Goal: Find specific page/section

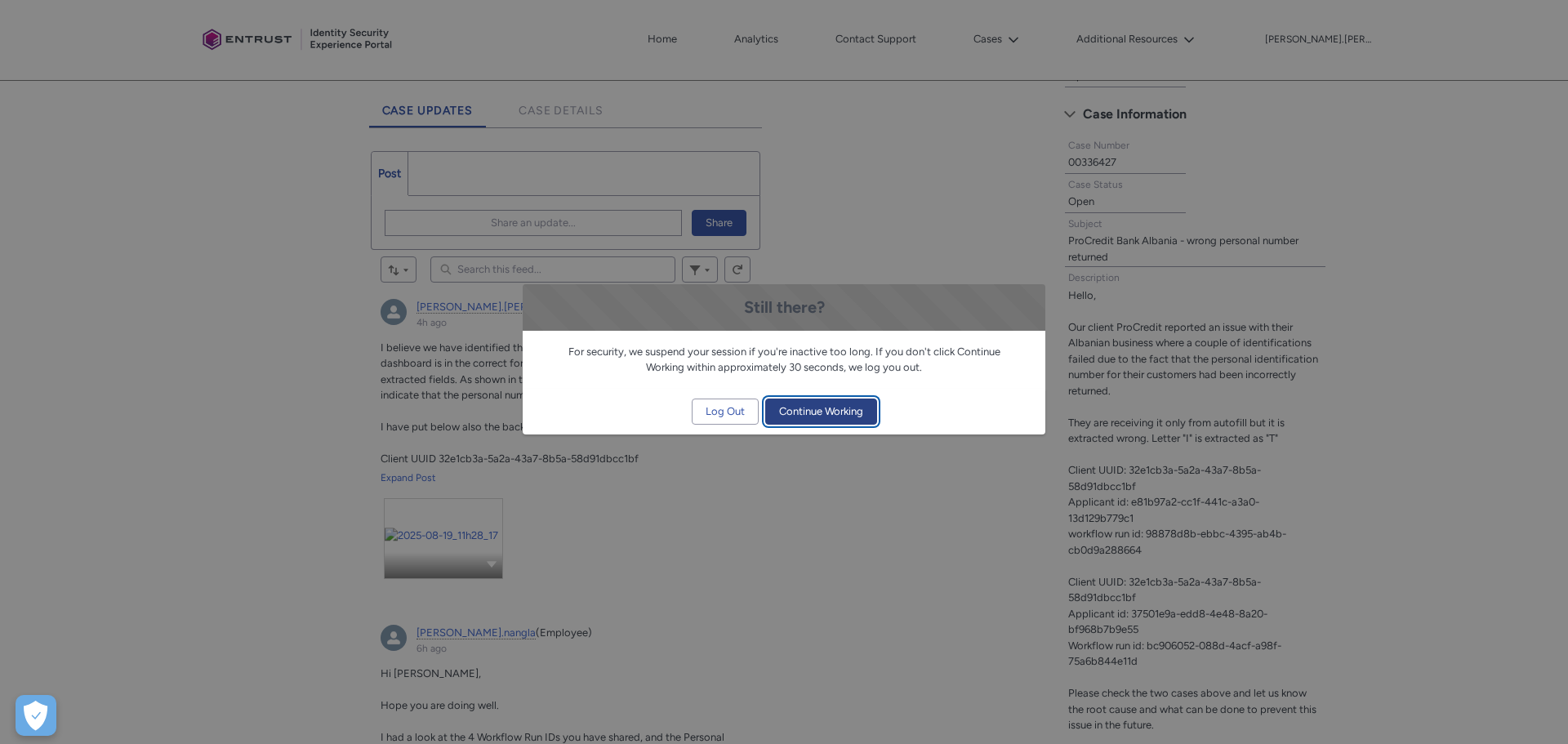
click at [816, 408] on span "Continue Working" at bounding box center [821, 412] width 84 height 24
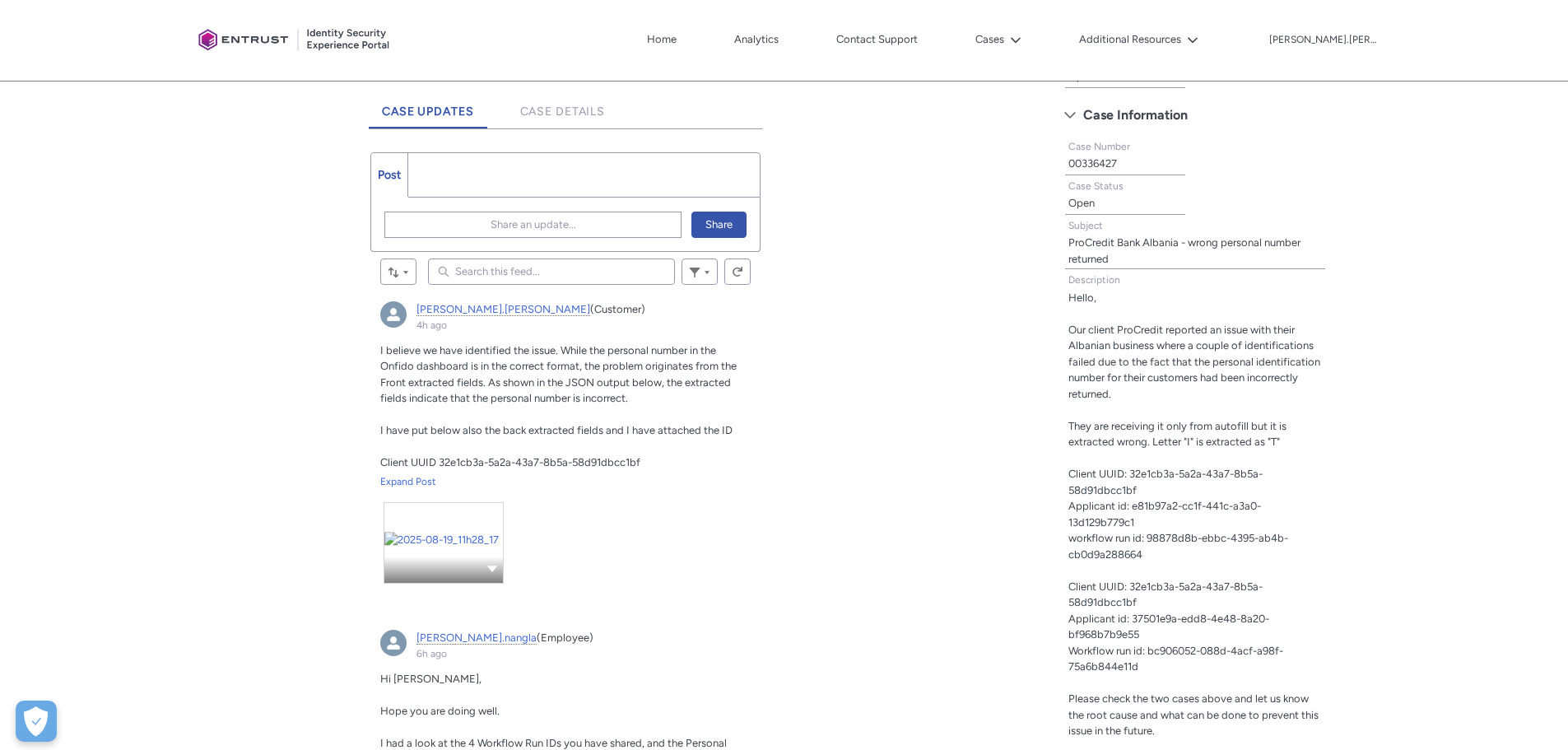
scroll to position [93, 0]
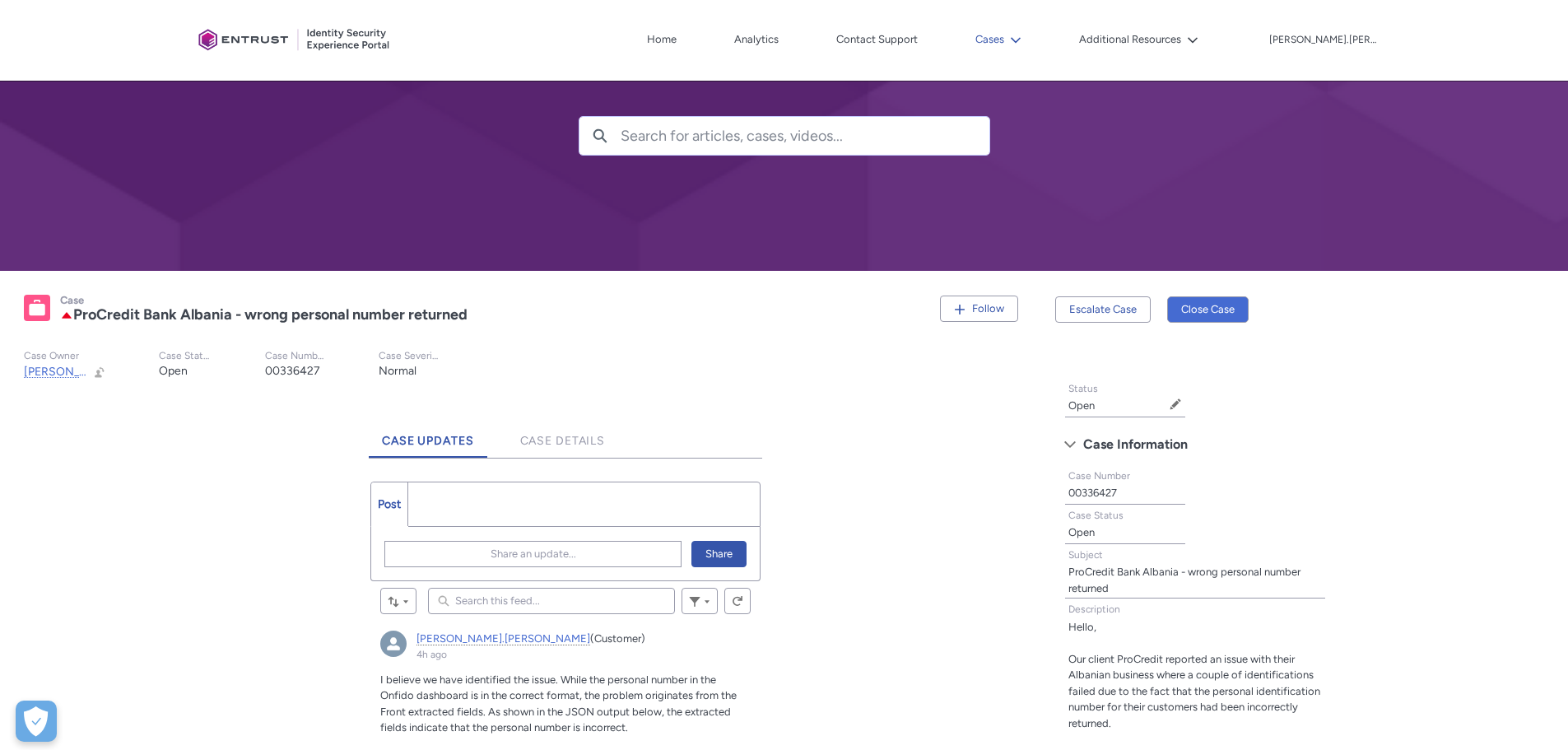
click at [1025, 37] on button "Cases" at bounding box center [998, 39] width 54 height 25
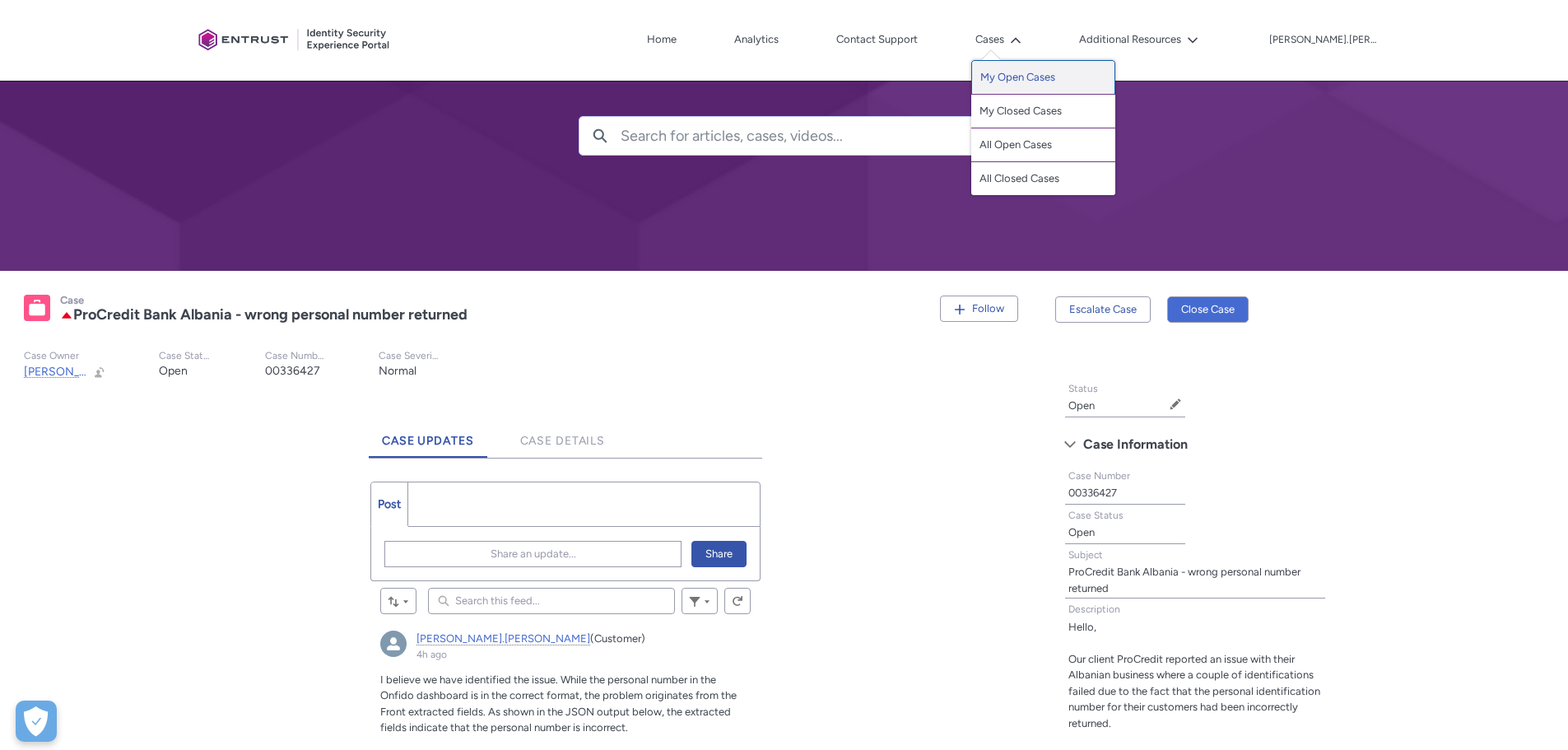
click at [1075, 79] on link "My Open Cases" at bounding box center [1043, 77] width 144 height 35
